Goal: Register for event/course

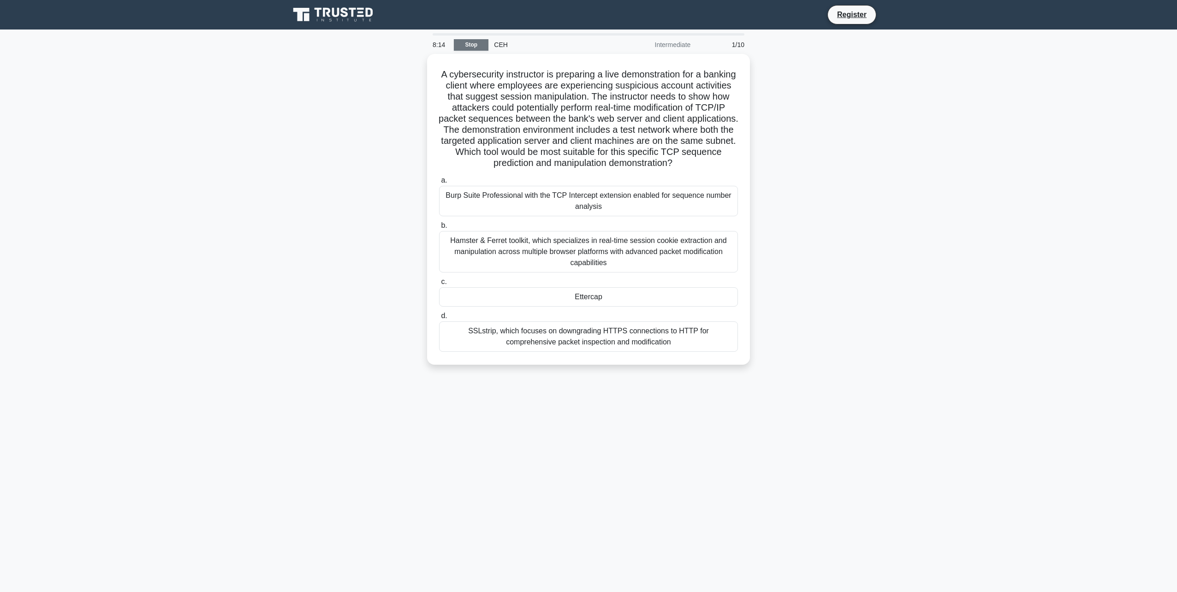
click at [477, 49] on link "Stop" at bounding box center [471, 45] width 35 height 12
click at [864, 15] on link "Register" at bounding box center [851, 15] width 41 height 12
